Goal: Submit feedback/report problem

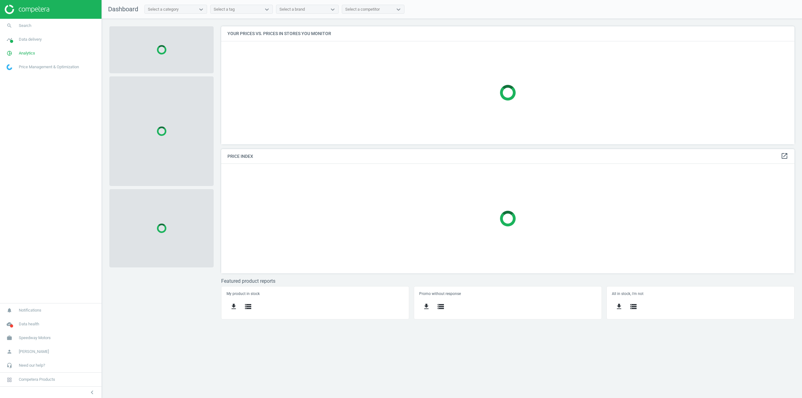
scroll to position [128, 583]
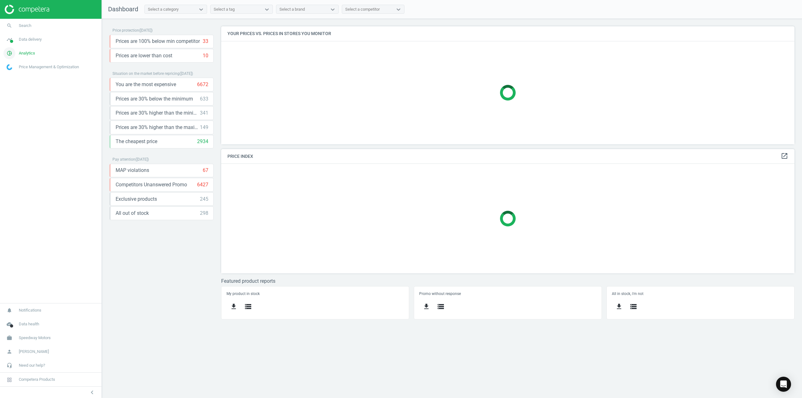
click at [26, 55] on span "Analytics" at bounding box center [27, 53] width 16 height 6
click at [21, 76] on span "Products" at bounding box center [14, 76] width 15 height 5
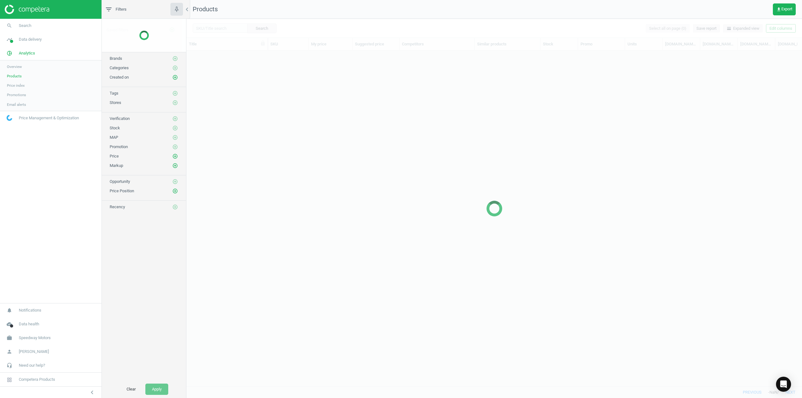
scroll to position [326, 611]
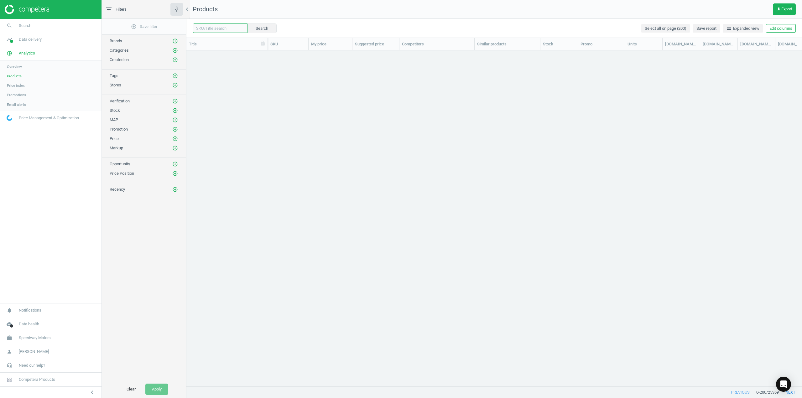
click at [218, 25] on input "text" at bounding box center [220, 27] width 55 height 9
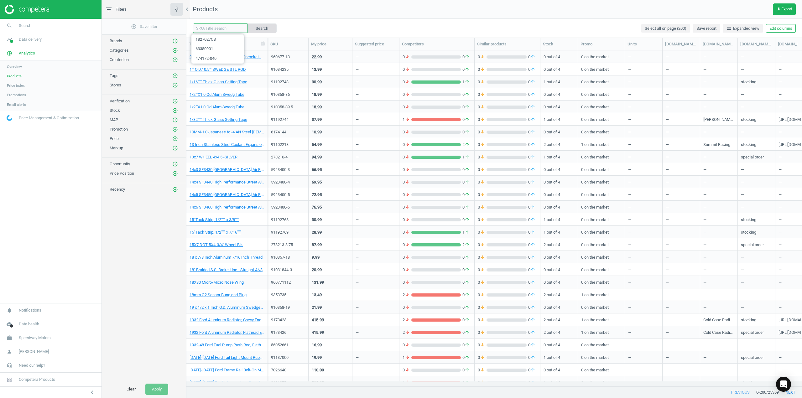
paste input "278518-FGRN"
type input "278518-FGRN"
click at [260, 28] on button "Search" at bounding box center [261, 27] width 29 height 9
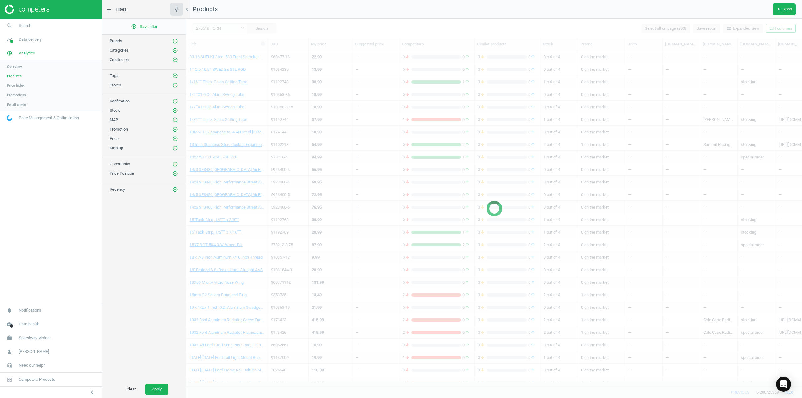
click at [297, 30] on div at bounding box center [494, 208] width 616 height 379
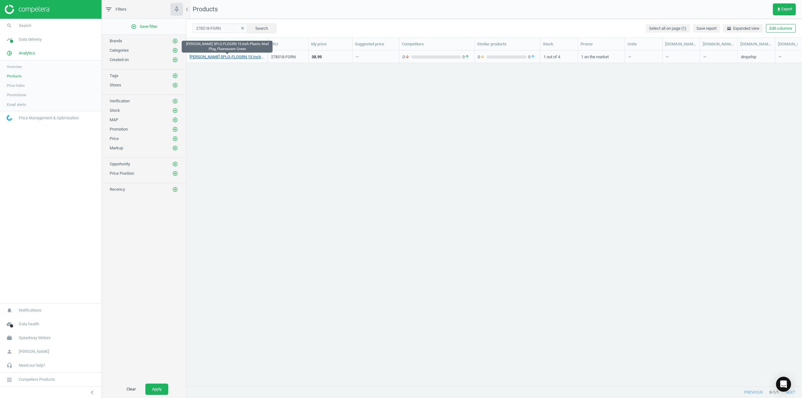
click at [241, 59] on link "[PERSON_NAME] 5PLG-FLOGRN 15 Inch Plastic Mud Plug, Fluorescent Green" at bounding box center [227, 57] width 75 height 6
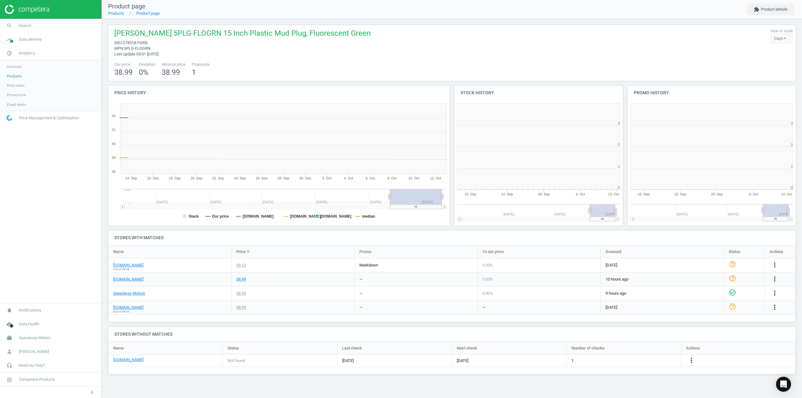
scroll to position [135, 178]
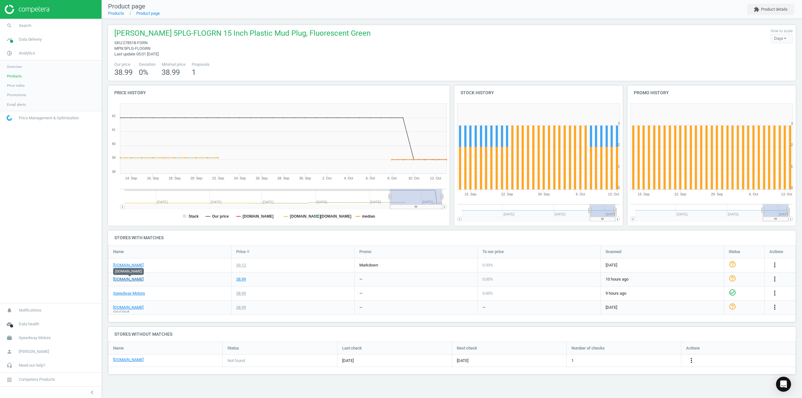
click at [126, 279] on link "[DOMAIN_NAME]" at bounding box center [128, 280] width 30 height 6
click at [776, 282] on icon "more_vert" at bounding box center [775, 279] width 8 height 8
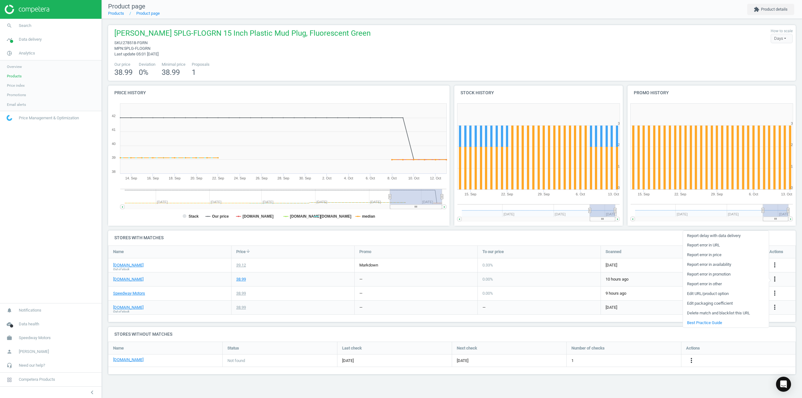
click at [775, 279] on icon "more_vert" at bounding box center [775, 279] width 8 height 8
click at [36, 365] on span "Need our help?" at bounding box center [32, 366] width 26 height 6
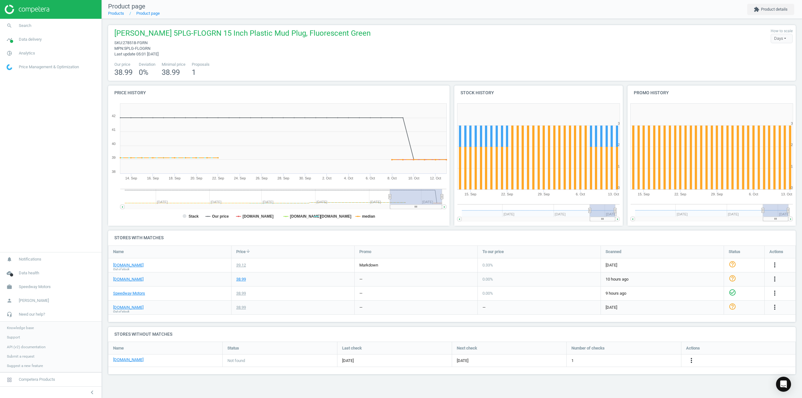
click at [178, 280] on div "[DOMAIN_NAME]" at bounding box center [169, 280] width 123 height 14
click at [36, 41] on span "Data delivery" at bounding box center [30, 40] width 23 height 6
click at [20, 52] on span "Overview" at bounding box center [14, 52] width 15 height 5
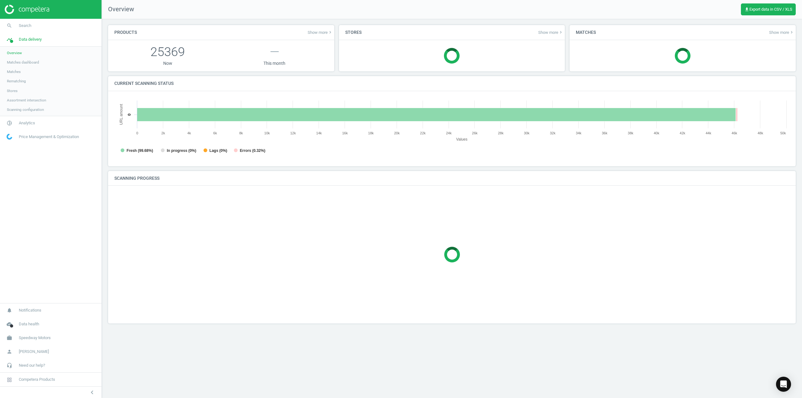
scroll to position [135, 685]
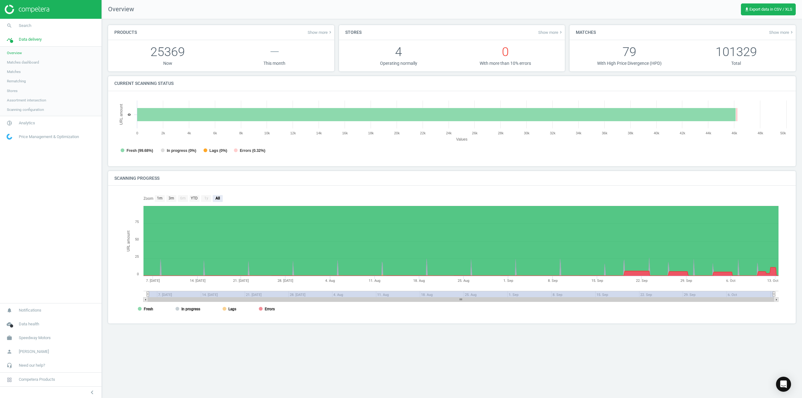
click at [23, 102] on span "Assortment intersection" at bounding box center [26, 100] width 39 height 5
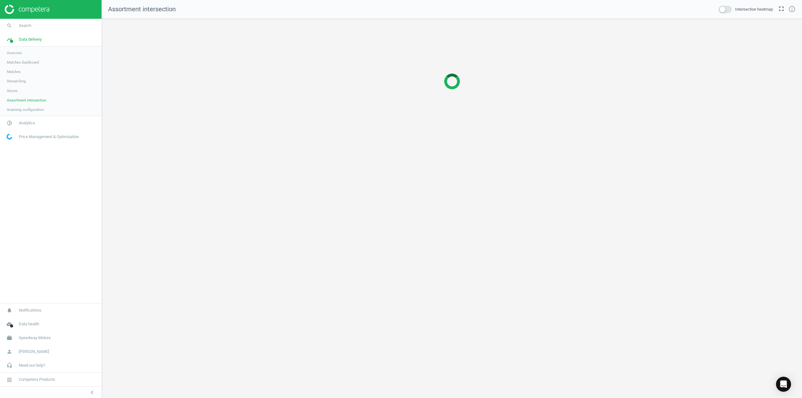
click at [26, 59] on link "Matches dashboard" at bounding box center [51, 62] width 102 height 9
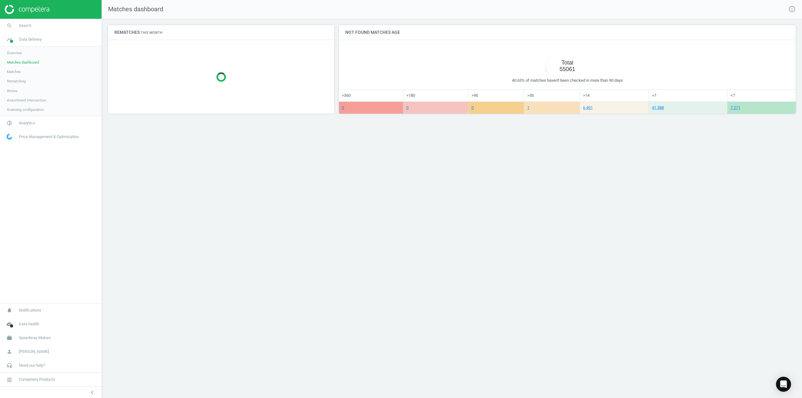
click at [21, 54] on span "Overview" at bounding box center [14, 52] width 15 height 5
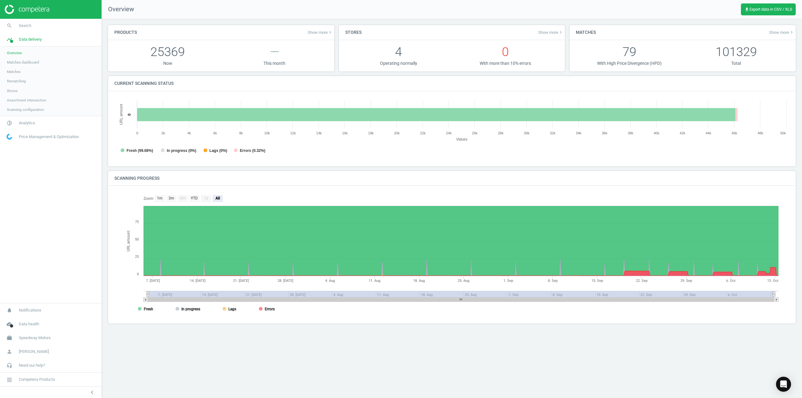
scroll to position [135, 685]
click at [27, 31] on link "search Search" at bounding box center [51, 26] width 102 height 14
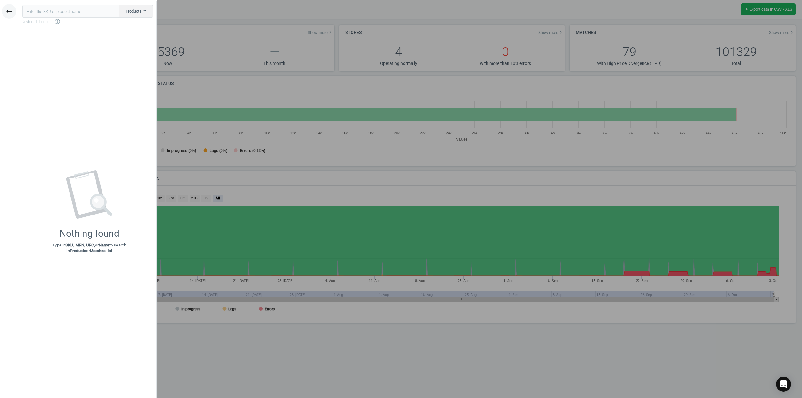
click at [9, 16] on button "keyboard_backspace" at bounding box center [9, 11] width 14 height 15
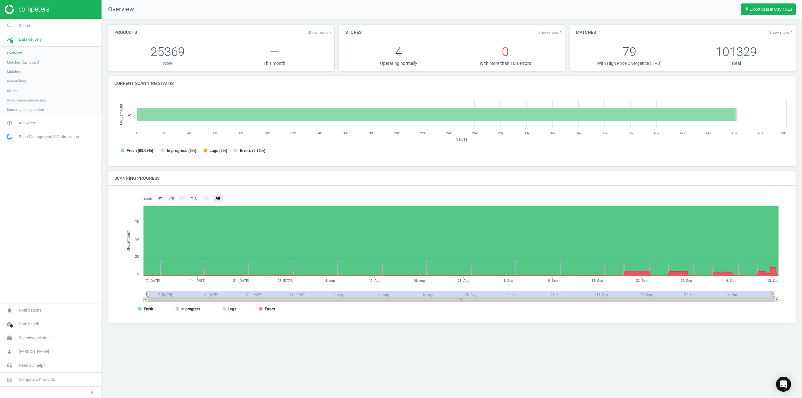
click at [18, 52] on span "Overview" at bounding box center [14, 52] width 15 height 5
click at [31, 365] on span "Need our help?" at bounding box center [32, 366] width 26 height 6
click at [19, 357] on span "Submit a request" at bounding box center [21, 356] width 28 height 5
